Goal: Task Accomplishment & Management: Manage account settings

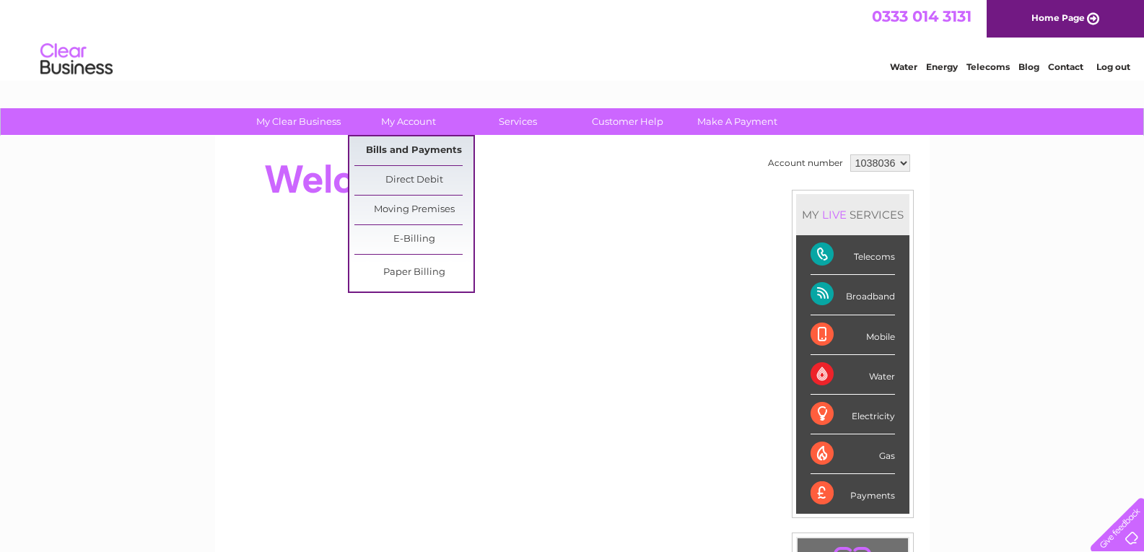
click at [375, 149] on link "Bills and Payments" at bounding box center [413, 150] width 119 height 29
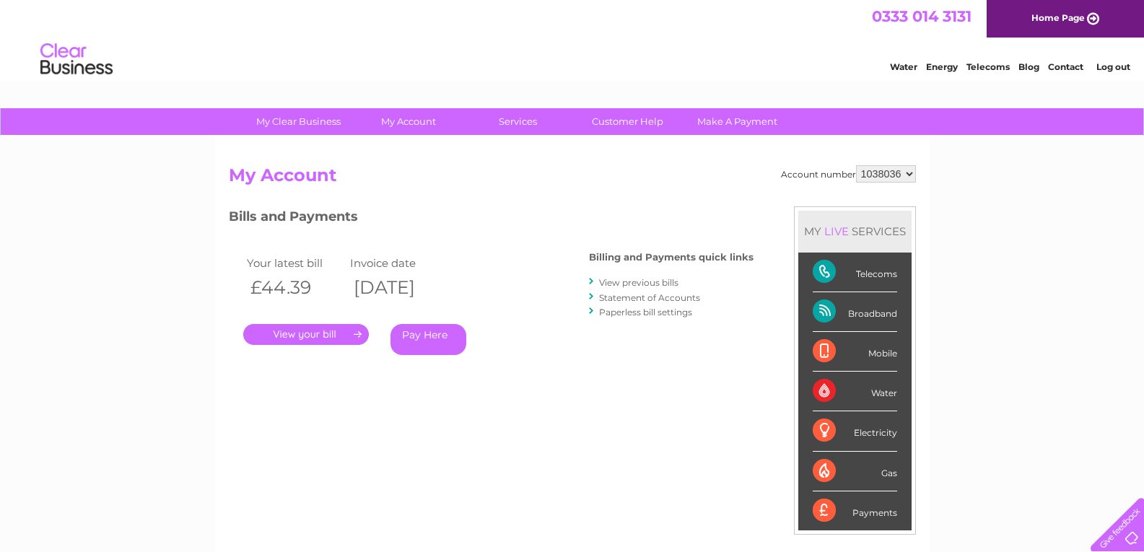
click at [334, 333] on link "." at bounding box center [306, 334] width 126 height 21
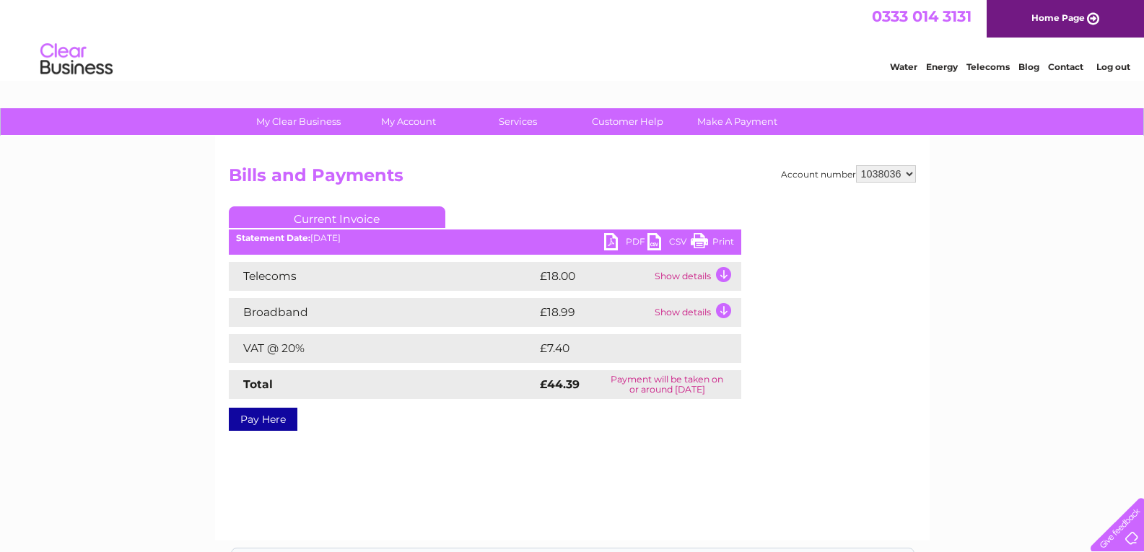
click at [610, 246] on link "PDF" at bounding box center [625, 243] width 43 height 21
